Goal: Task Accomplishment & Management: Complete application form

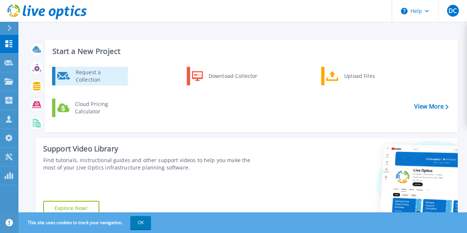
click at [96, 76] on div "Request a Collection" at bounding box center [99, 76] width 54 height 15
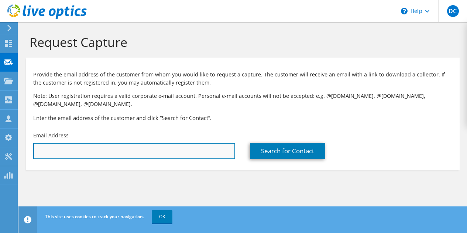
click at [120, 158] on input "text" at bounding box center [134, 151] width 202 height 16
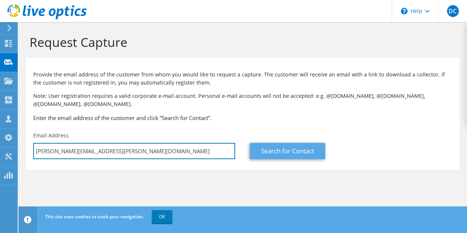
type input "[PERSON_NAME][EMAIL_ADDRESS][PERSON_NAME][DOMAIN_NAME]"
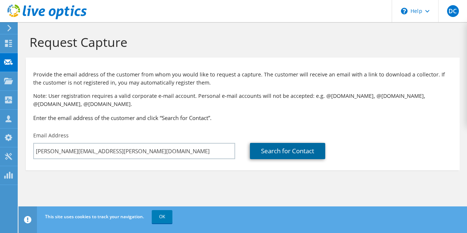
click at [303, 153] on link "Search for Contact" at bounding box center [287, 151] width 75 height 16
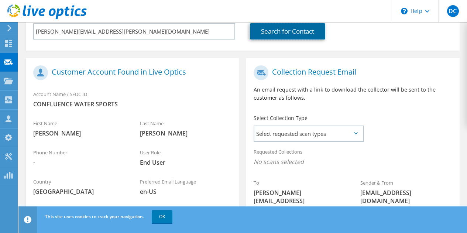
scroll to position [122, 0]
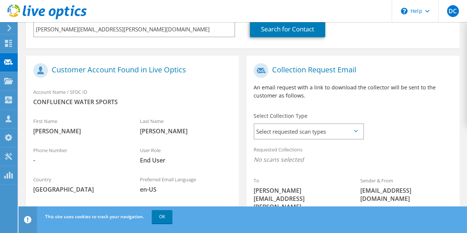
click at [356, 130] on icon at bounding box center [356, 131] width 4 height 2
click at [356, 135] on span "Select requested scan types" at bounding box center [308, 131] width 109 height 15
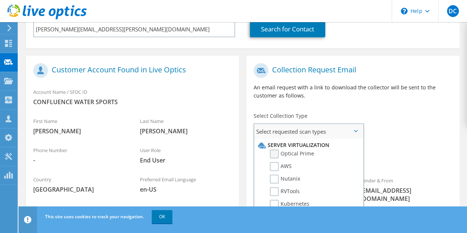
click at [303, 155] on label "Optical Prime" at bounding box center [292, 154] width 44 height 9
click at [0, 0] on input "Optical Prime" at bounding box center [0, 0] width 0 height 0
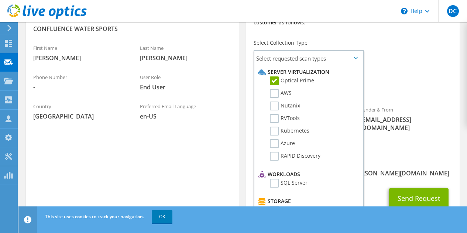
scroll to position [198, 0]
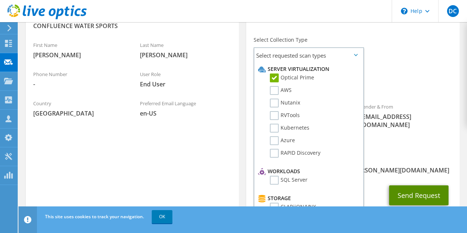
click at [416, 185] on button "Send Request" at bounding box center [418, 195] width 59 height 20
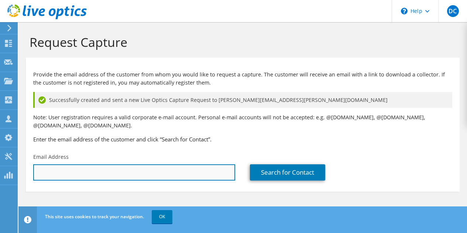
click at [107, 173] on input "text" at bounding box center [134, 172] width 202 height 16
click at [201, 170] on input "j" at bounding box center [134, 172] width 202 height 16
paste input "jcombs@alexandercountync.gov"
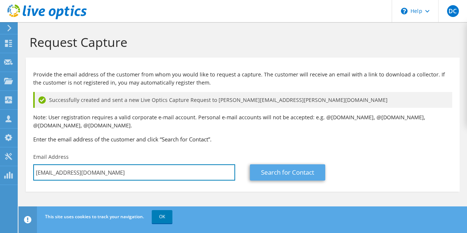
type input "jjcombs@alexandercountync.gov"
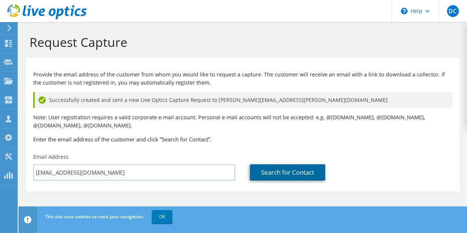
click at [279, 170] on link "Search for Contact" at bounding box center [287, 172] width 75 height 16
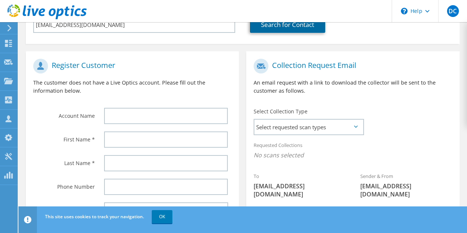
scroll to position [151, 0]
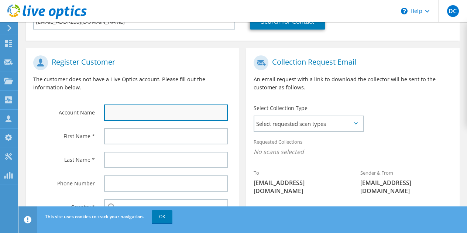
click at [136, 113] on input "text" at bounding box center [166, 113] width 124 height 16
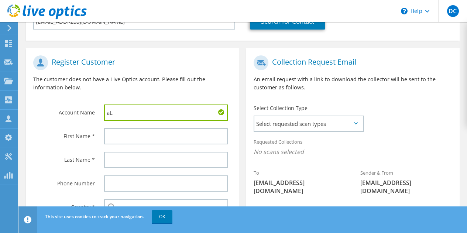
type input "a"
type input "Alexander County, NC"
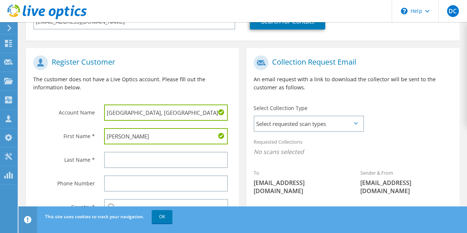
type input "Justin"
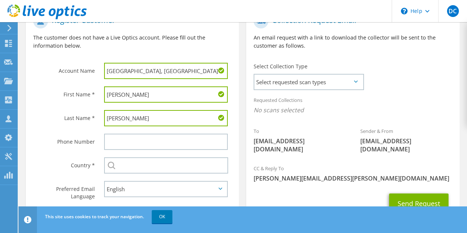
scroll to position [193, 0]
type input "Combs"
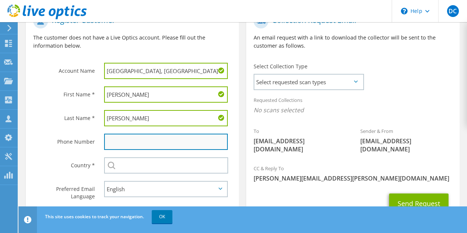
click at [154, 150] on input "text" at bounding box center [166, 142] width 124 height 16
paste input "(828) 352-7792"
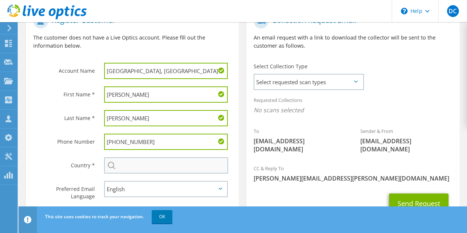
type input "(828) 352-7792"
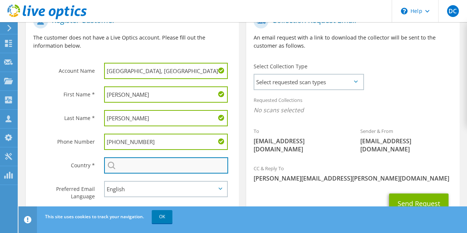
click at [171, 170] on input "text" at bounding box center [166, 165] width 124 height 16
type input "United States"
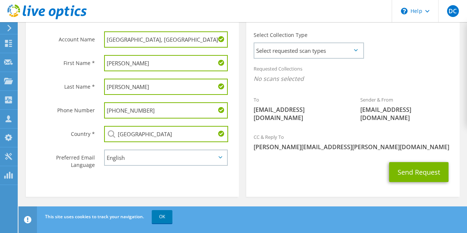
scroll to position [225, 0]
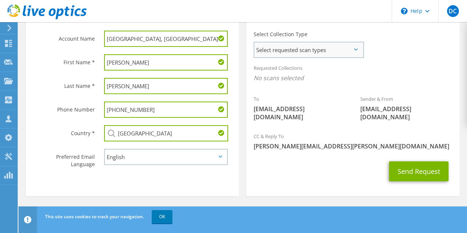
click at [343, 51] on span "Select requested scan types" at bounding box center [308, 49] width 109 height 15
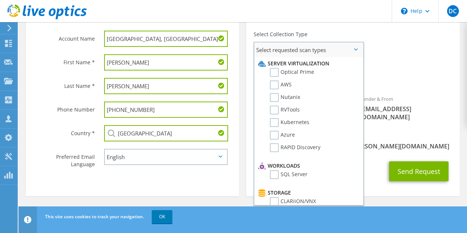
click at [327, 74] on li "Optical Prime" at bounding box center [307, 74] width 103 height 13
click at [311, 72] on label "Optical Prime" at bounding box center [292, 72] width 44 height 9
click at [0, 0] on input "Optical Prime" at bounding box center [0, 0] width 0 height 0
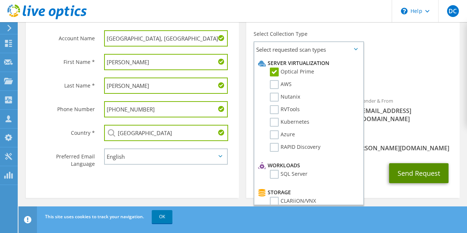
click at [414, 173] on button "Send Request" at bounding box center [418, 173] width 59 height 20
